Goal: Information Seeking & Learning: Learn about a topic

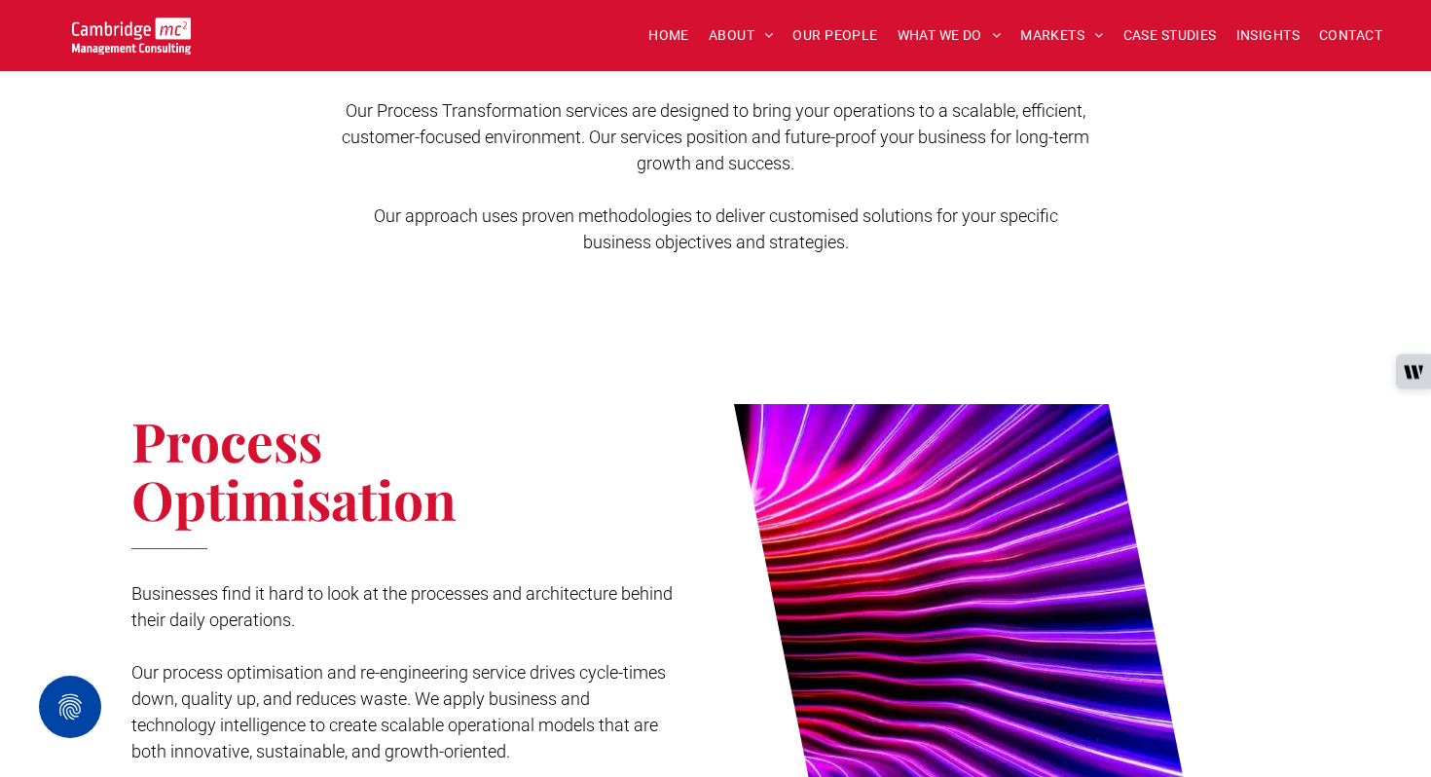
scroll to position [665, 0]
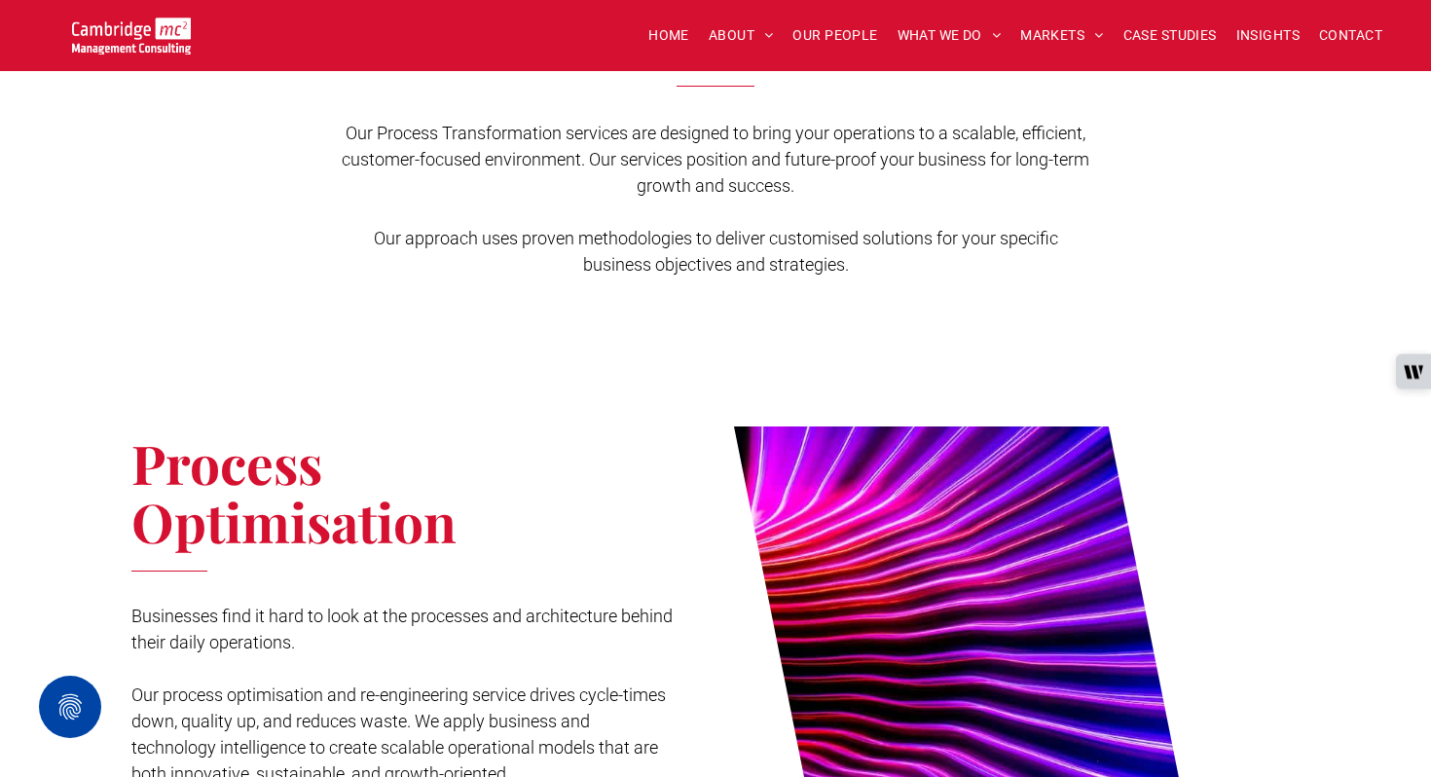
click at [307, 476] on span "Process Optimisation" at bounding box center [293, 492] width 325 height 131
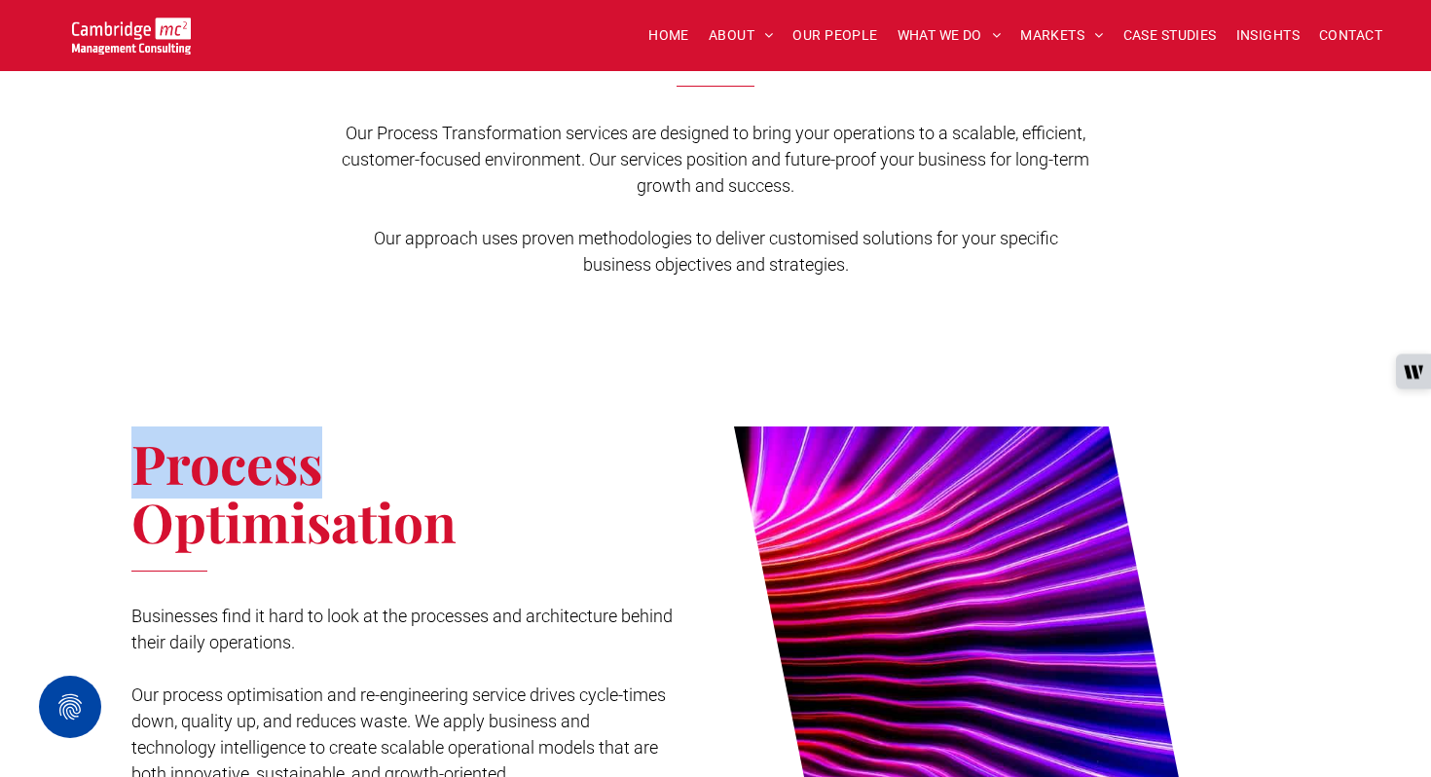
click at [307, 476] on span "Process Optimisation" at bounding box center [293, 492] width 325 height 131
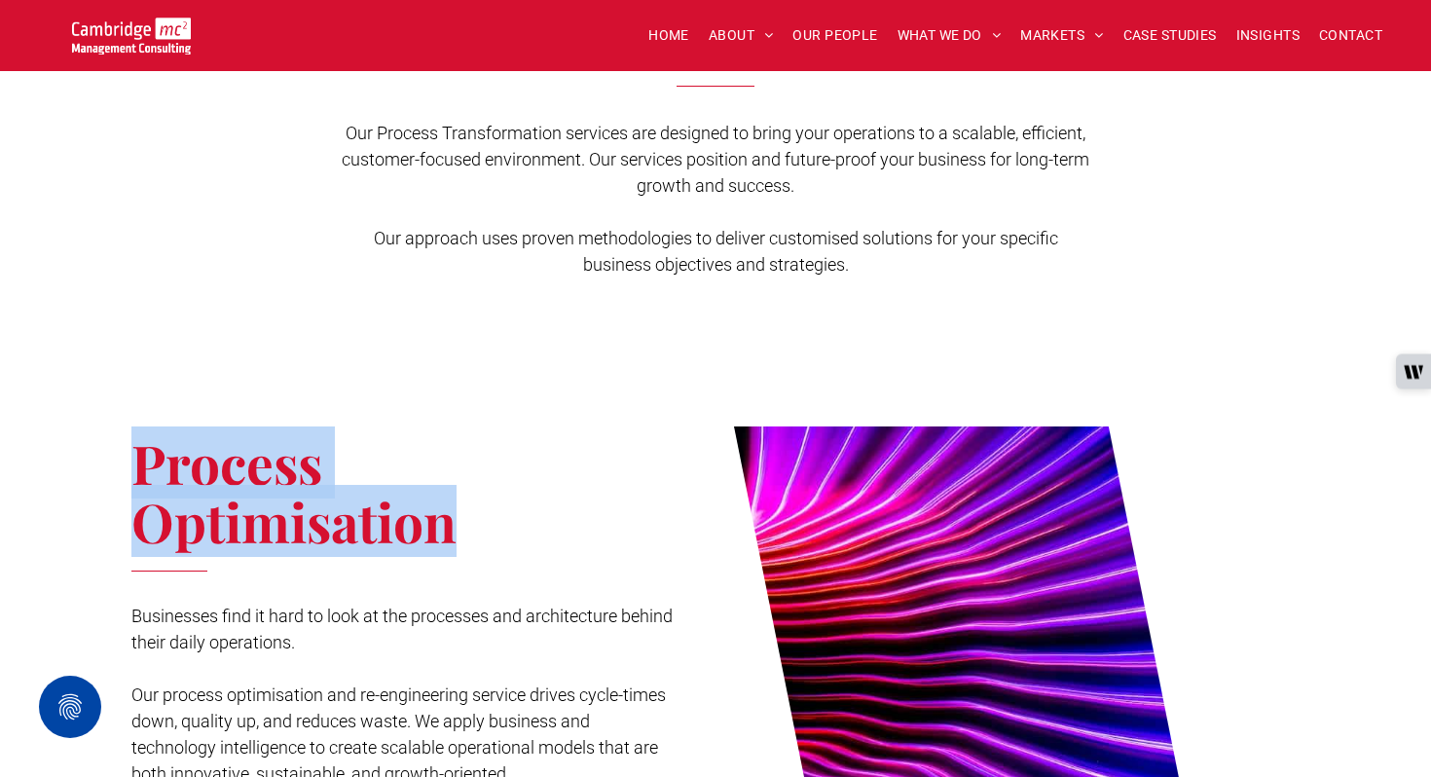
click at [307, 476] on span "Process Optimisation" at bounding box center [293, 492] width 325 height 131
copy div "Process Optimisation"
